Goal: Task Accomplishment & Management: Use online tool/utility

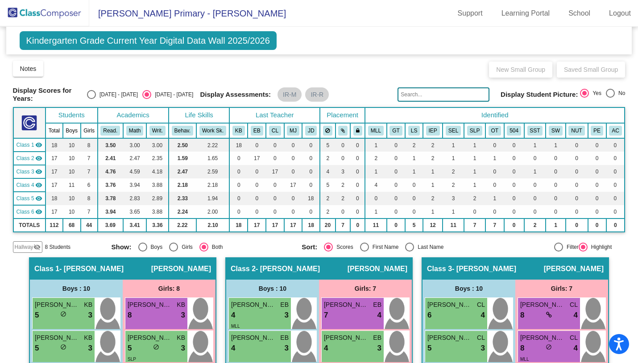
scroll to position [661, 0]
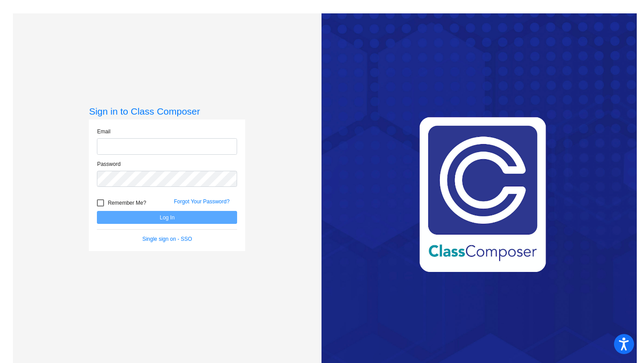
type input "[EMAIL_ADDRESS][DOMAIN_NAME]"
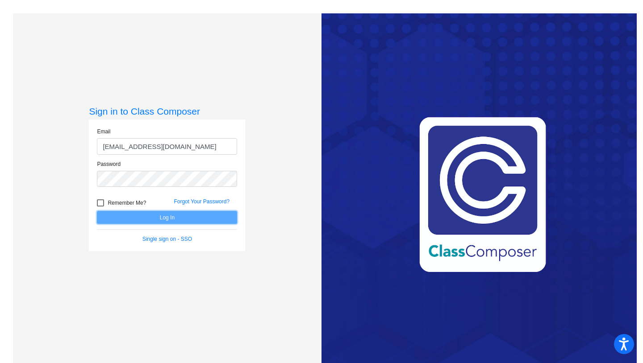
click at [172, 220] on button "Log In" at bounding box center [167, 217] width 140 height 13
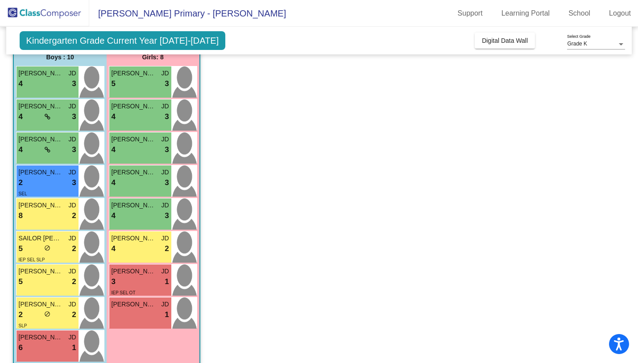
scroll to position [79, 0]
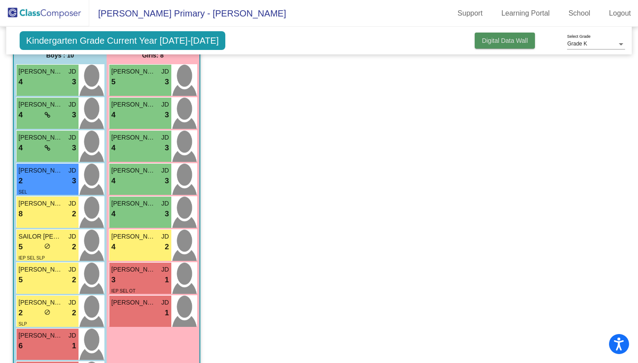
click at [517, 42] on span "Digital Data Wall" at bounding box center [505, 40] width 46 height 7
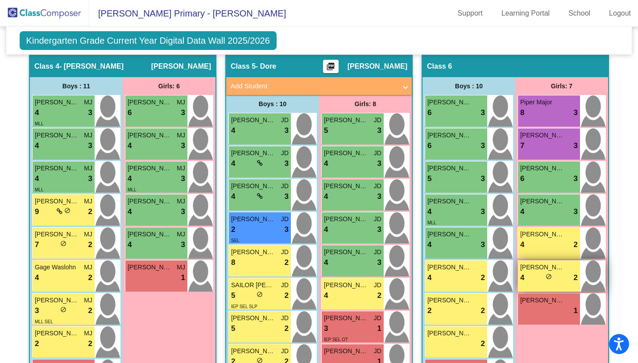
scroll to position [587, 0]
